Goal: Check status: Check status

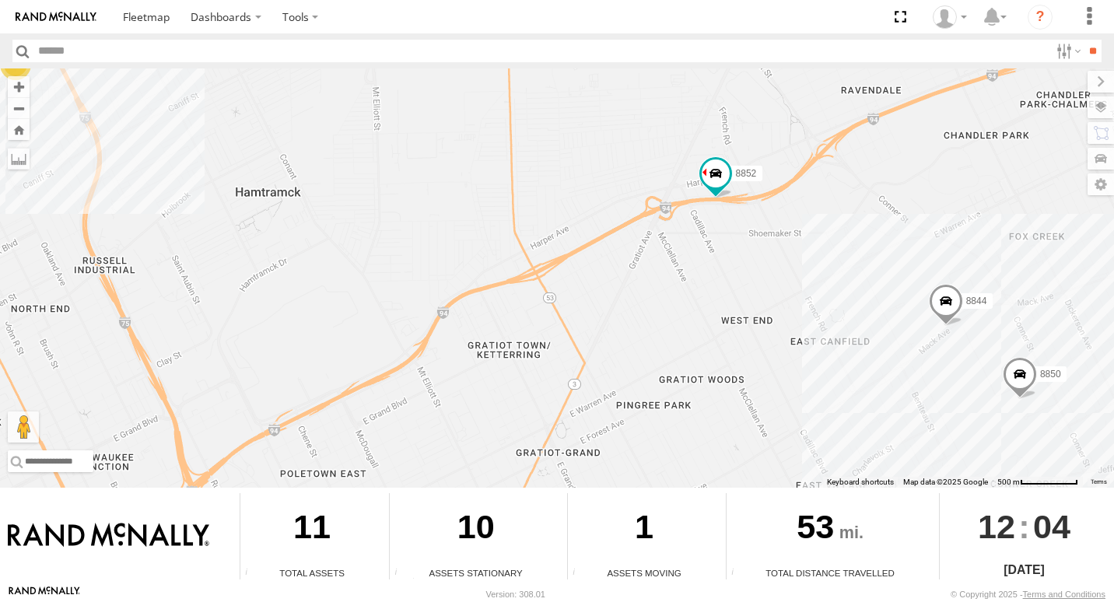
drag, startPoint x: 910, startPoint y: 374, endPoint x: 878, endPoint y: 338, distance: 48.5
click at [878, 338] on div "8 8852 8850 8844" at bounding box center [557, 277] width 1114 height 419
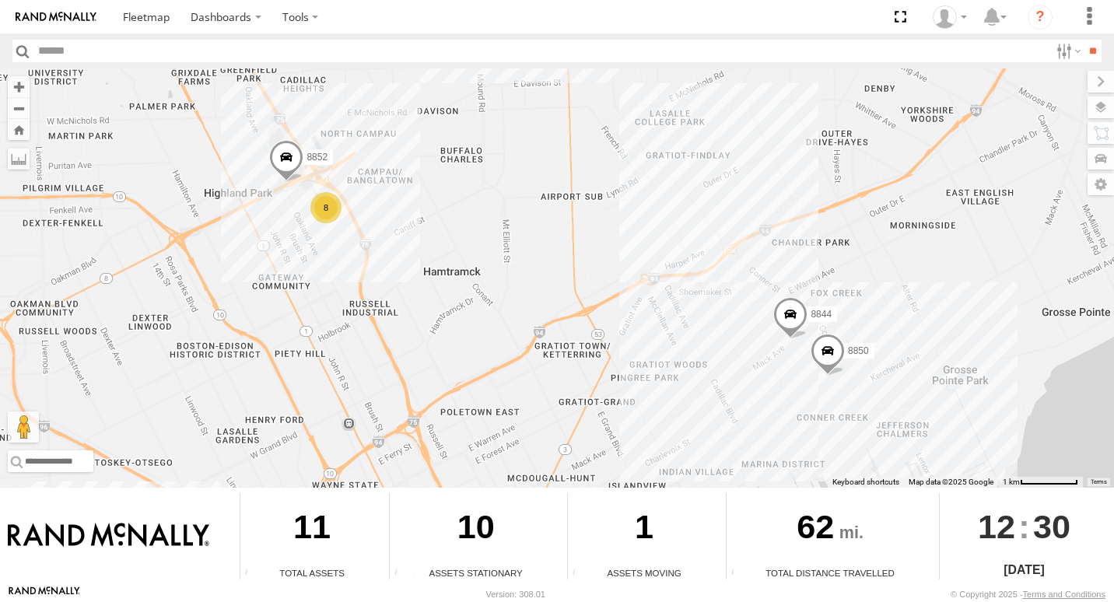
click at [331, 216] on div "8" at bounding box center [326, 207] width 31 height 31
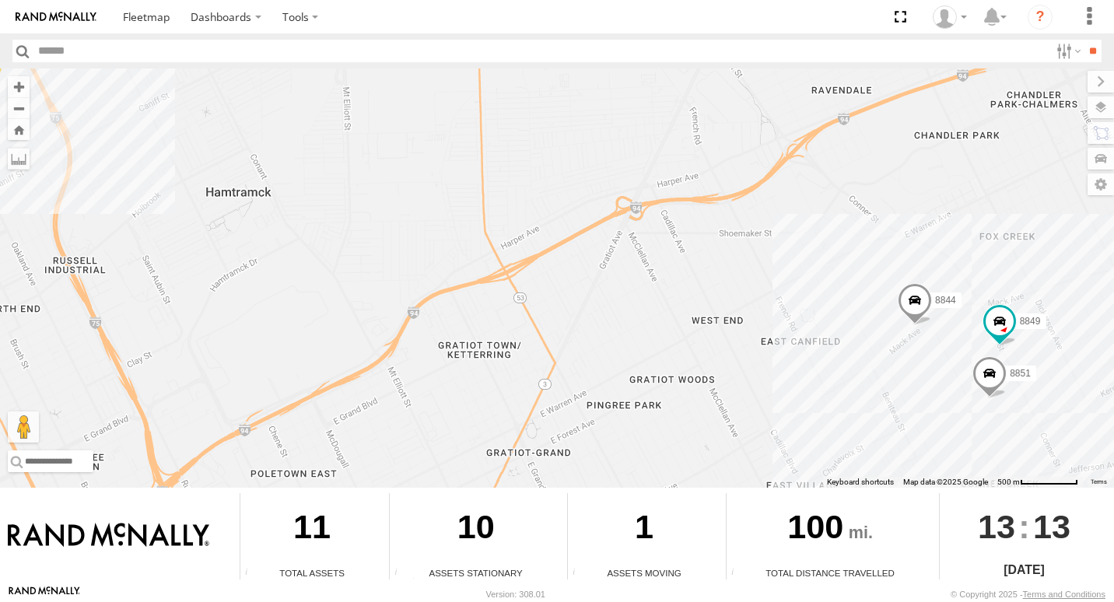
drag, startPoint x: 851, startPoint y: 410, endPoint x: 782, endPoint y: 358, distance: 86.7
click at [782, 358] on div "8 8851 8849 8844" at bounding box center [557, 277] width 1114 height 419
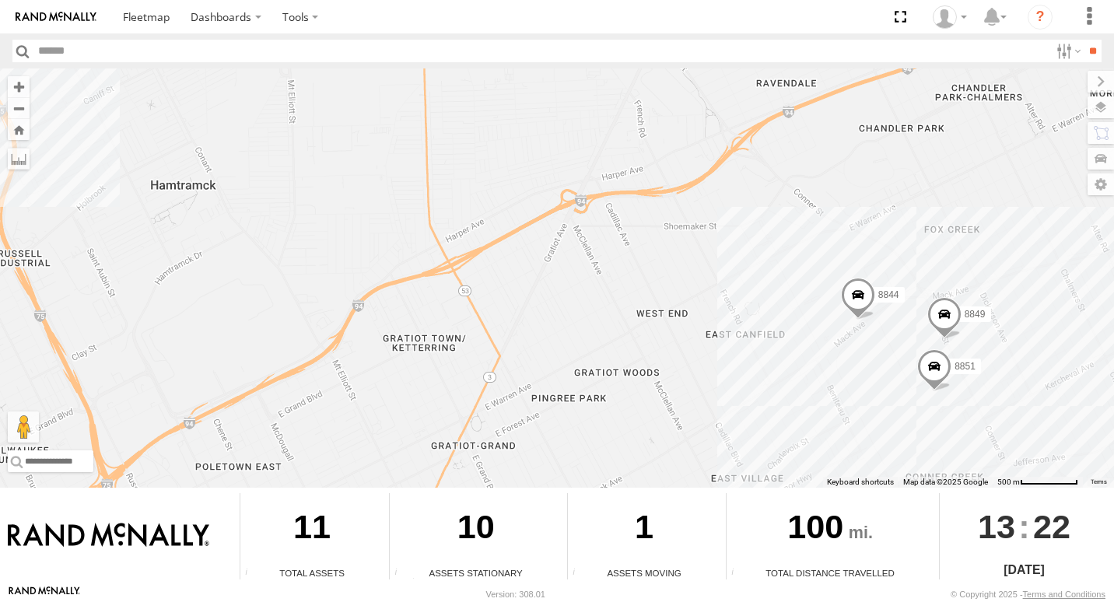
drag, startPoint x: 886, startPoint y: 370, endPoint x: 762, endPoint y: 311, distance: 137.8
click at [762, 311] on div "8 8851 8849 8844" at bounding box center [557, 277] width 1114 height 419
